Goal: Navigation & Orientation: Find specific page/section

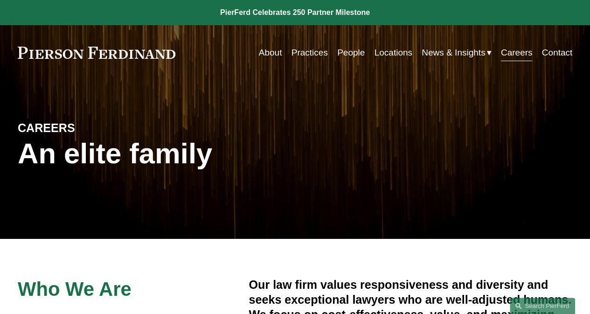
click at [91, 51] on link at bounding box center [97, 53] width 158 height 12
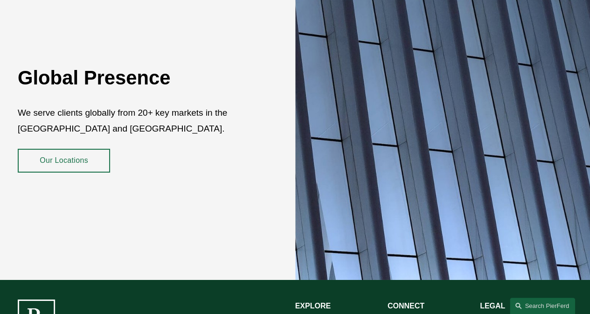
scroll to position [1592, 0]
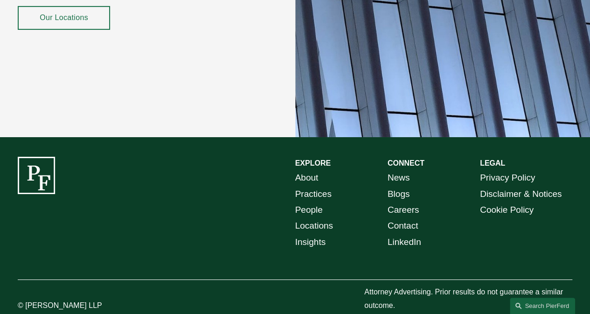
click at [308, 218] on link "Locations" at bounding box center [314, 226] width 38 height 16
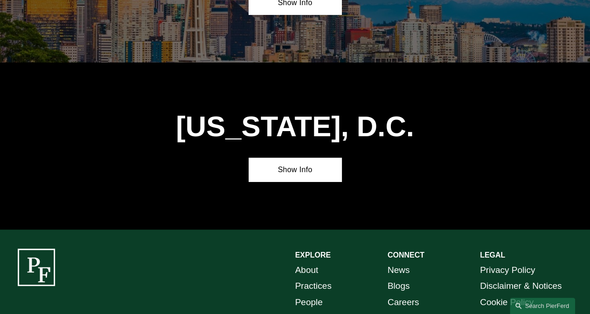
scroll to position [3461, 0]
